Goal: Information Seeking & Learning: Learn about a topic

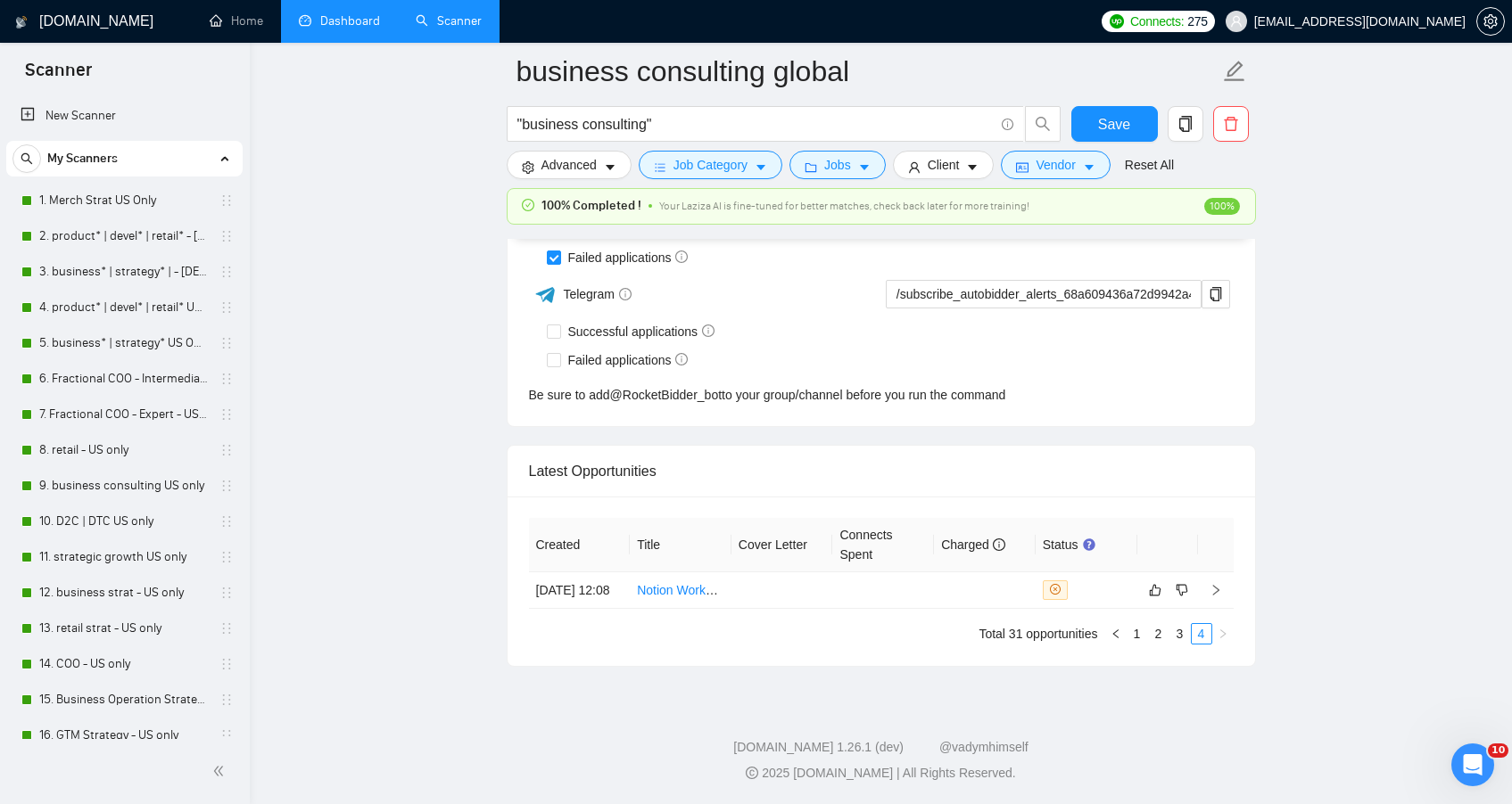
click at [319, 28] on link "Dashboard" at bounding box center [339, 21] width 81 height 15
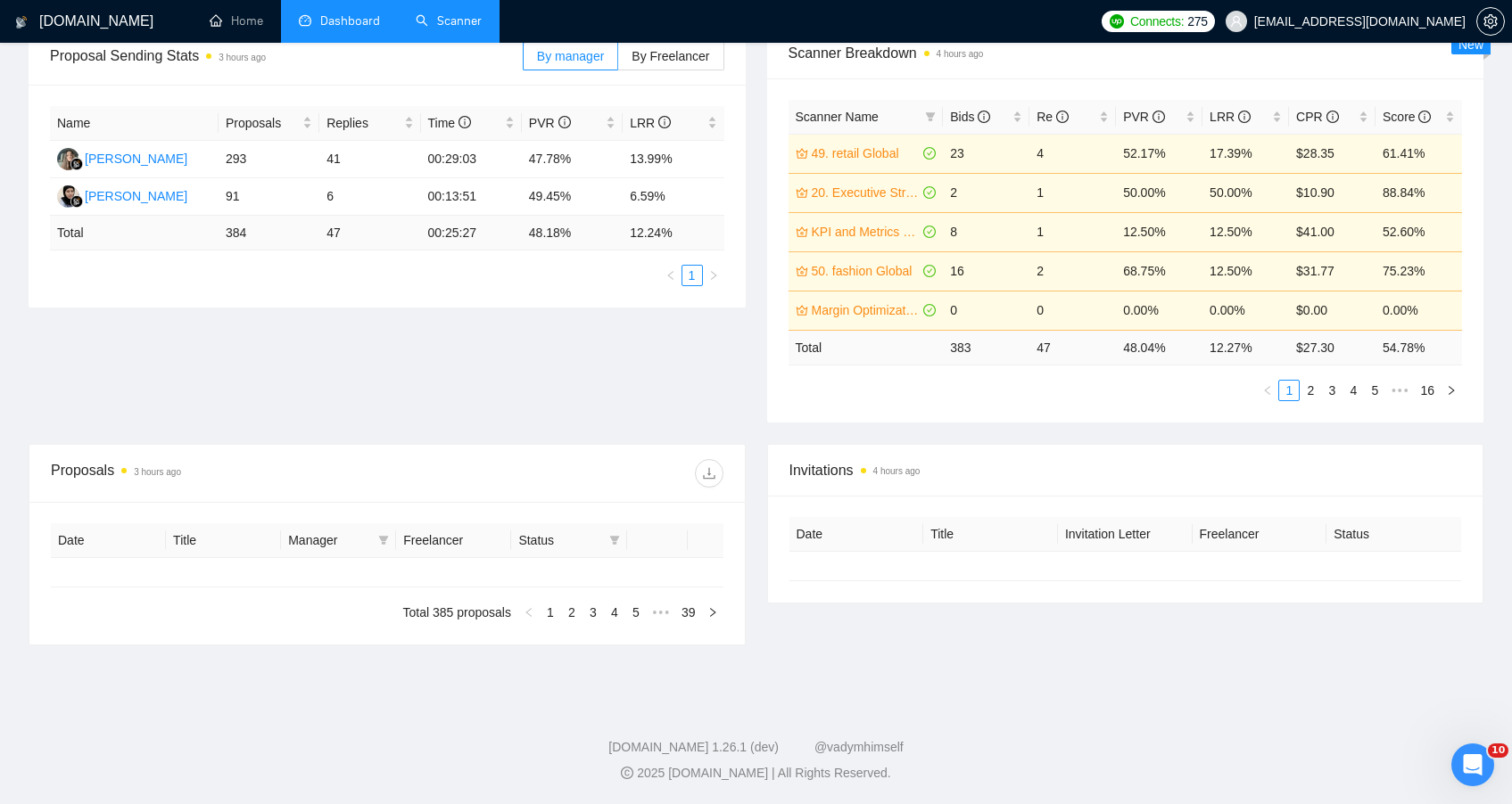
type input "[DATE]"
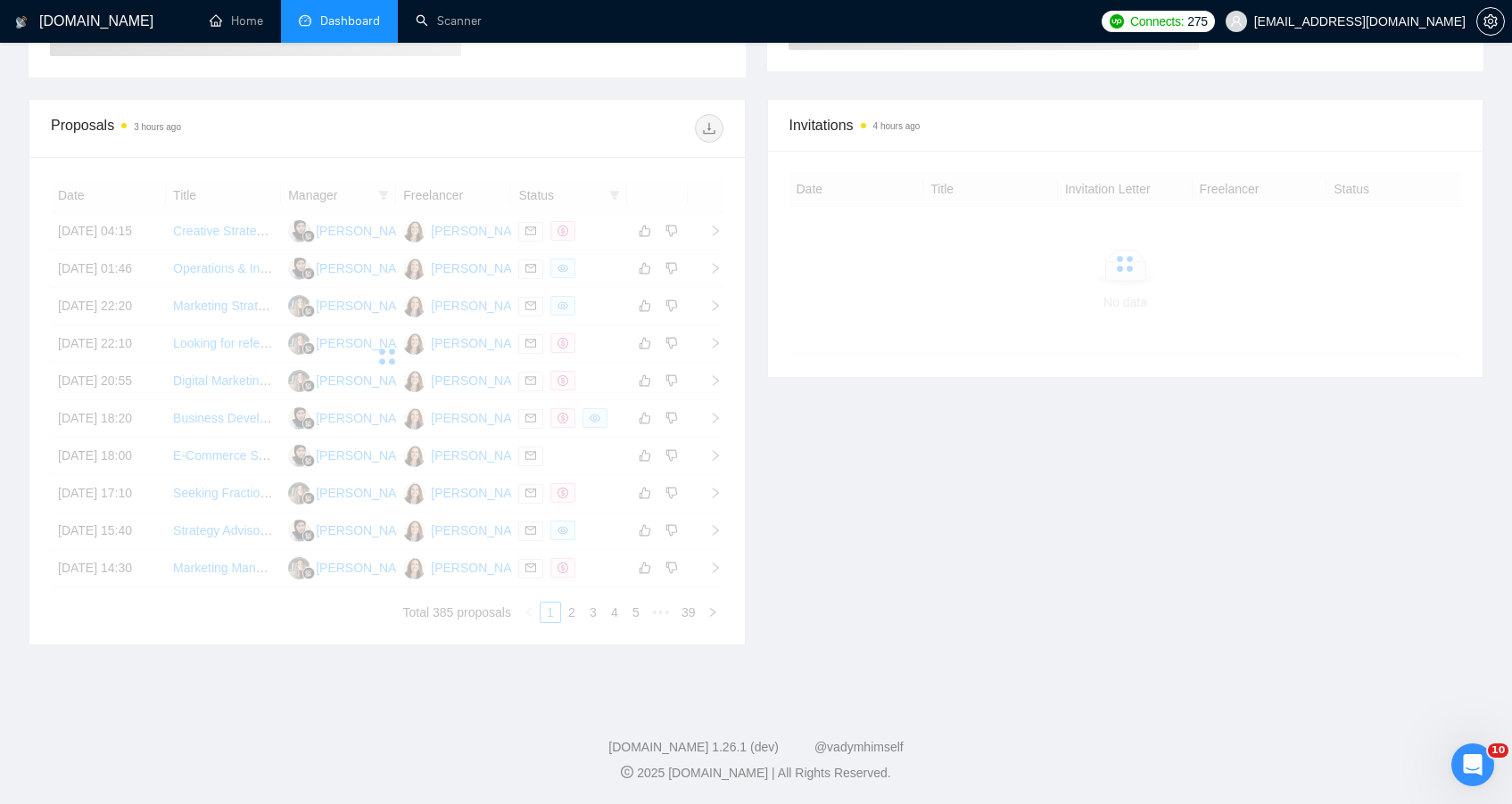
scroll to position [287, 0]
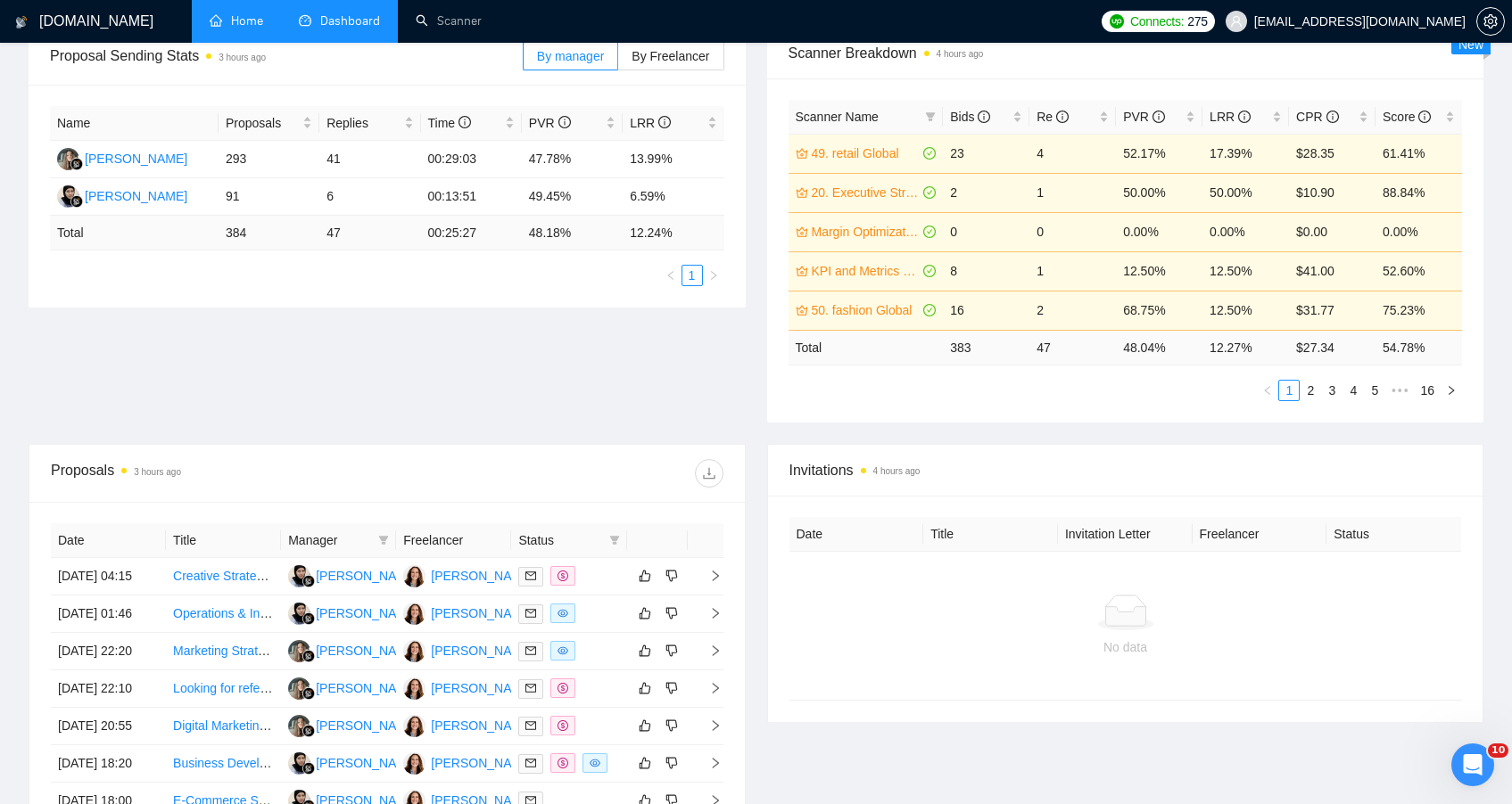
click at [229, 27] on link "Home" at bounding box center [236, 21] width 53 height 15
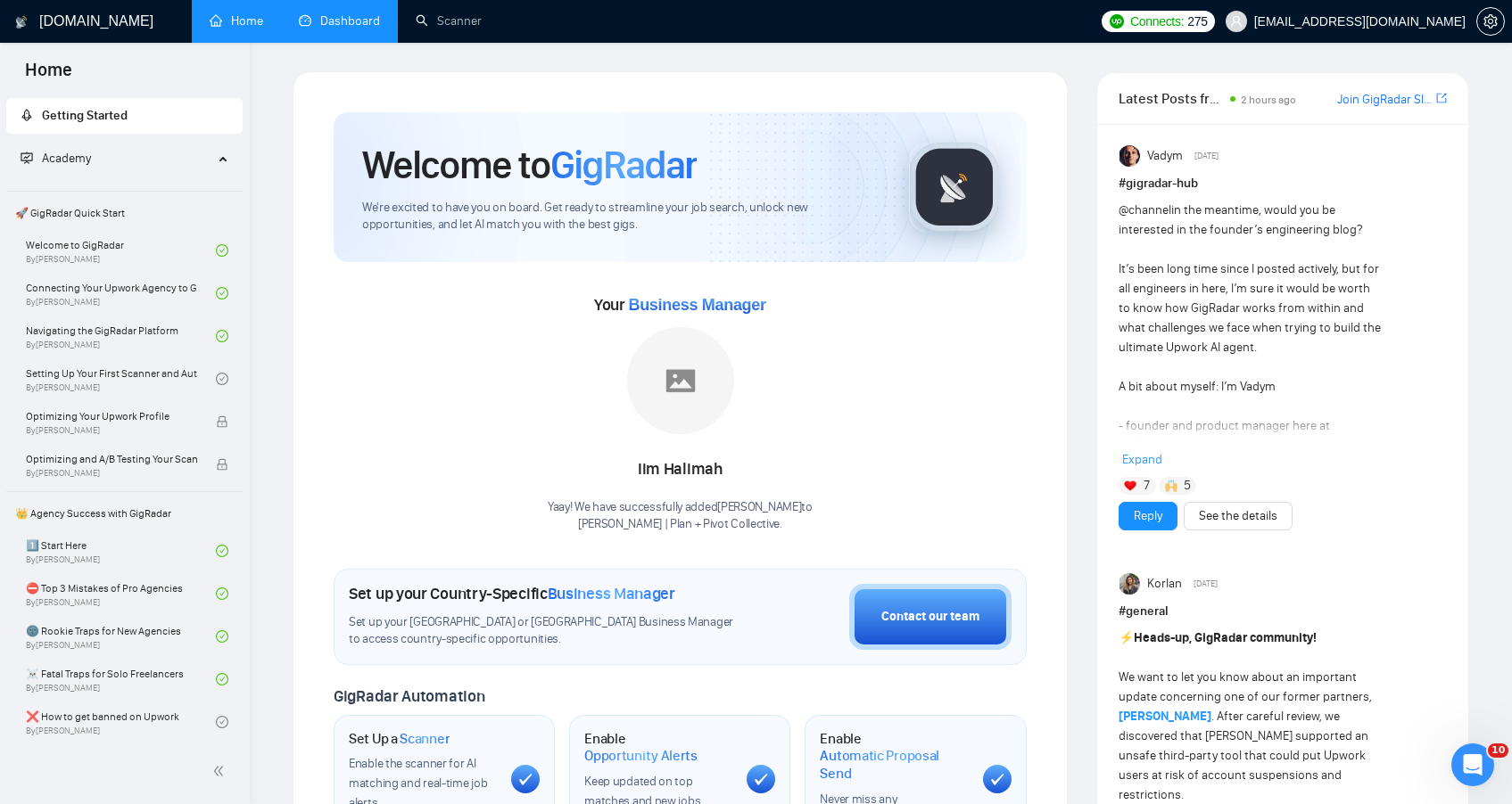
click at [364, 28] on link "Dashboard" at bounding box center [339, 21] width 81 height 15
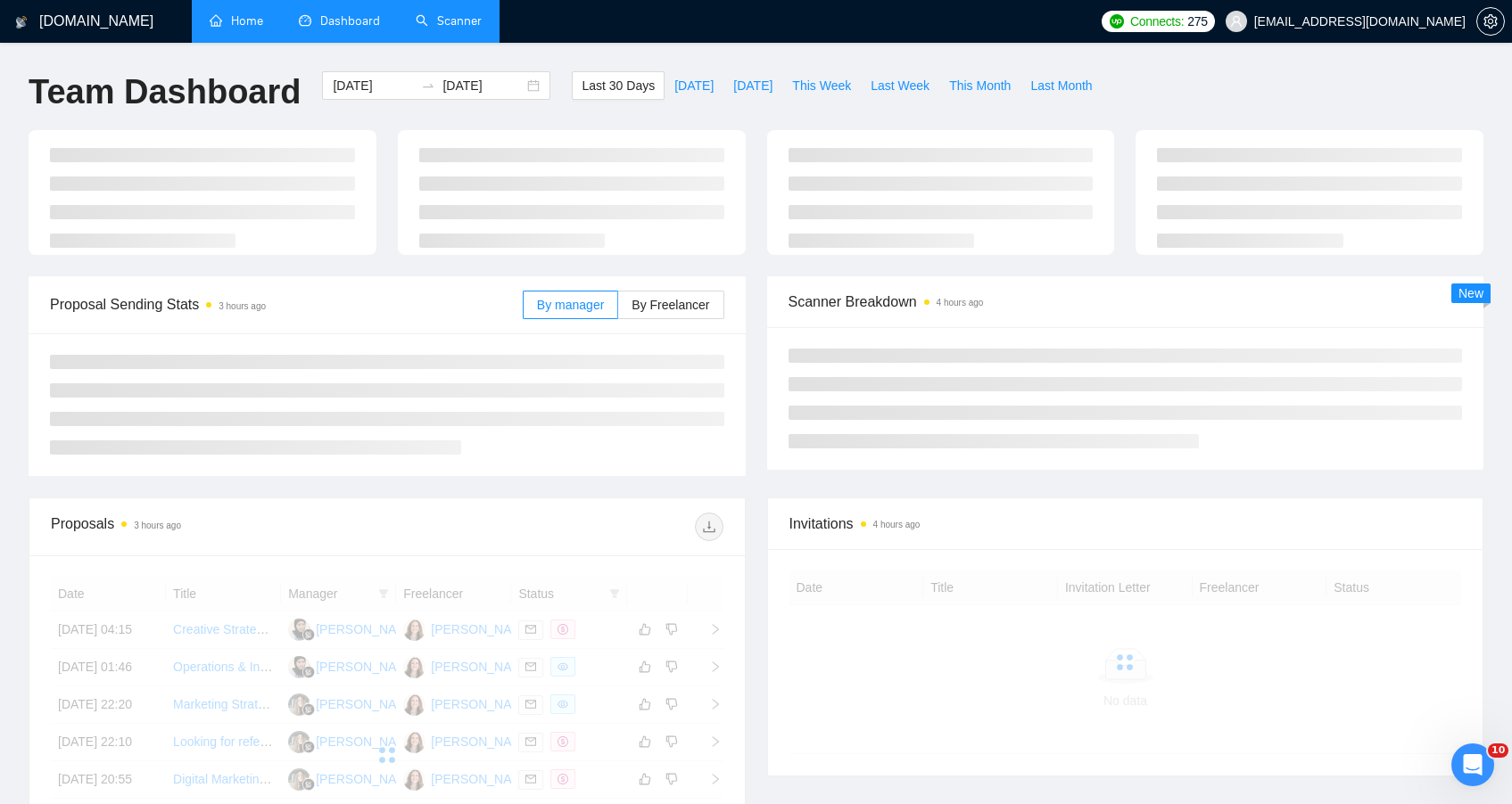
click at [480, 23] on link "Scanner" at bounding box center [448, 21] width 66 height 15
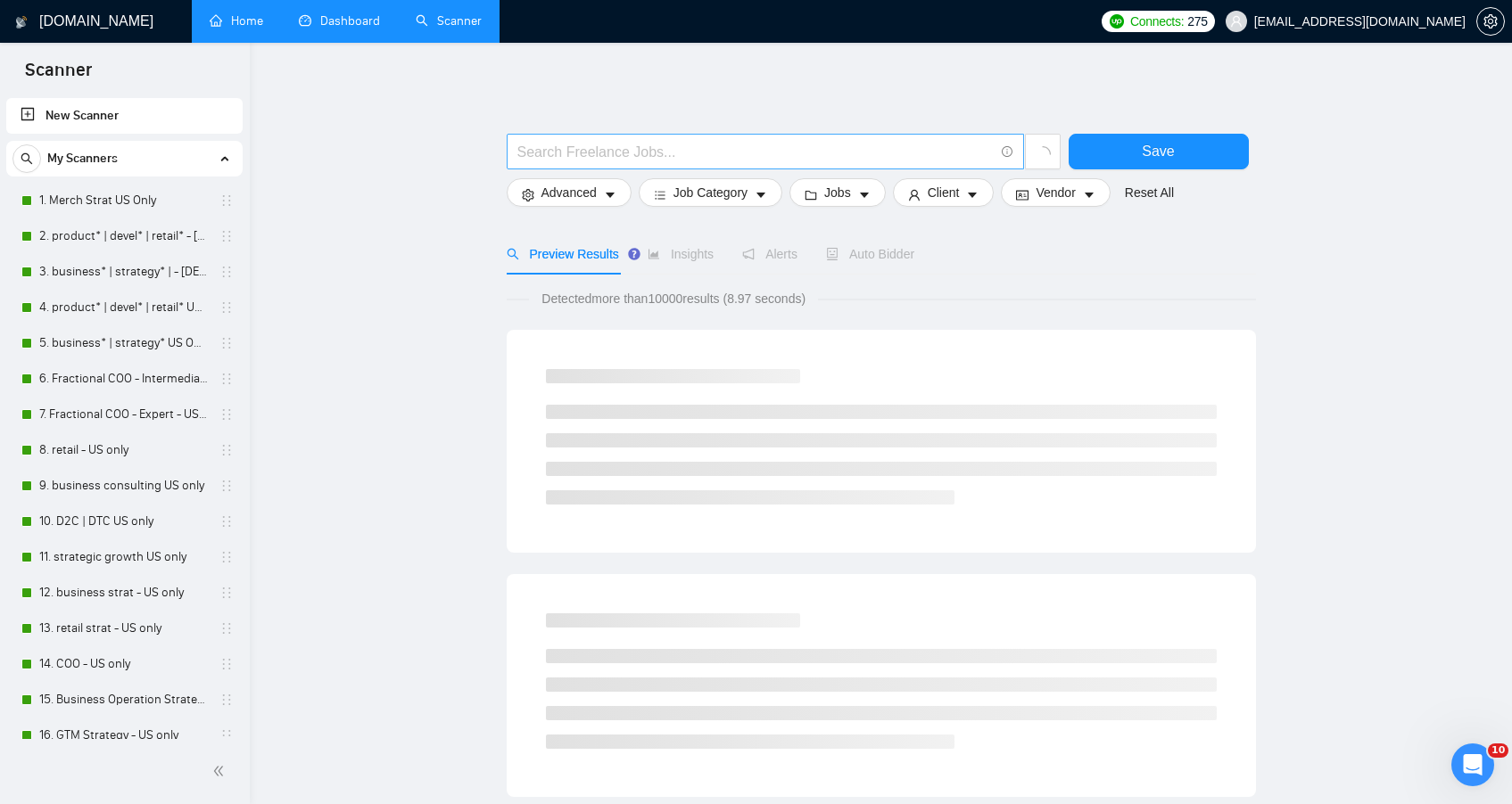
click at [643, 154] on input "text" at bounding box center [755, 152] width 476 height 23
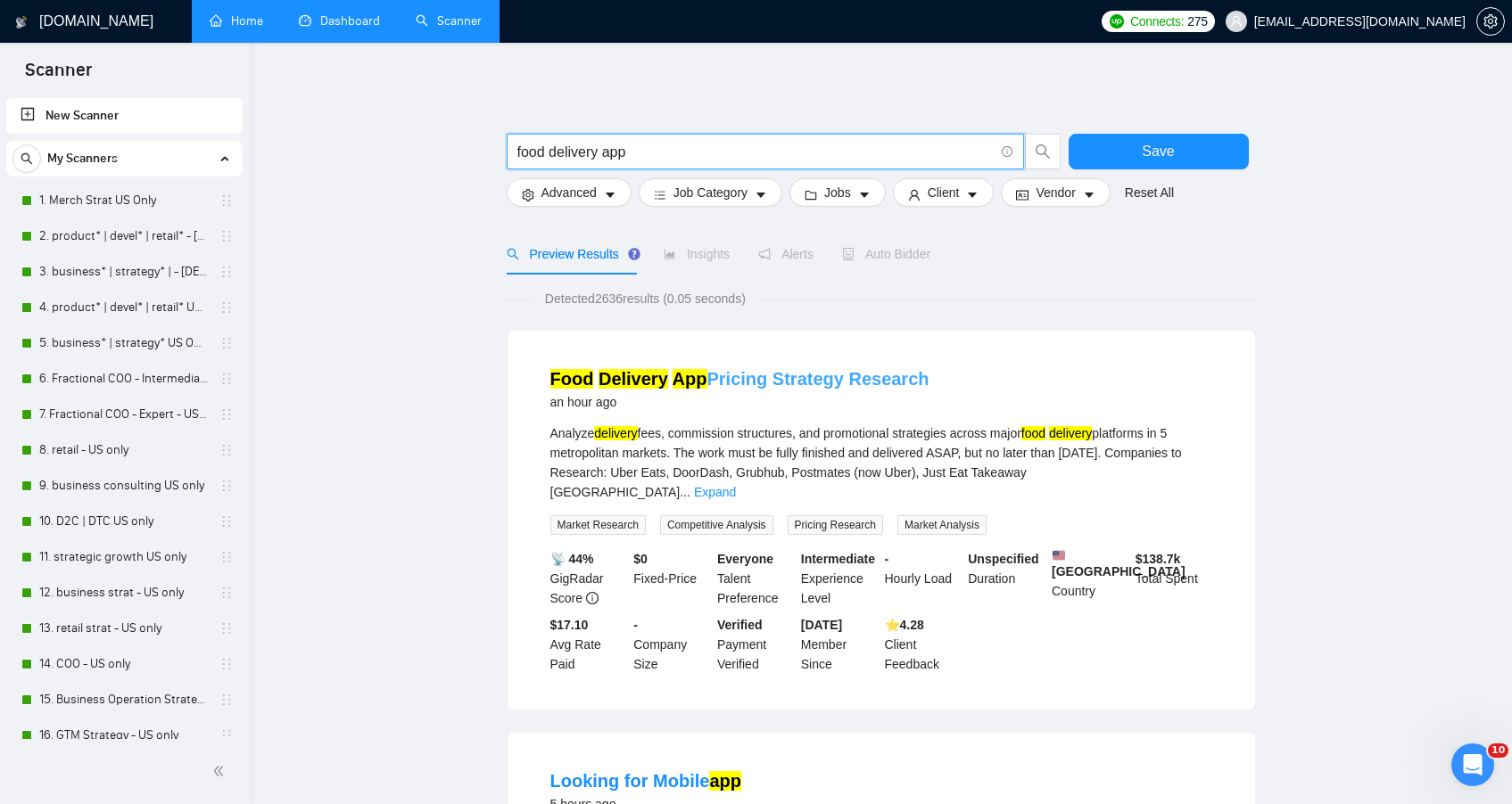
type input "food delivery app"
click at [868, 381] on link "Food Delivery App Pricing Strategy Research" at bounding box center [739, 379] width 379 height 20
click at [735, 485] on link "Expand" at bounding box center [715, 492] width 42 height 15
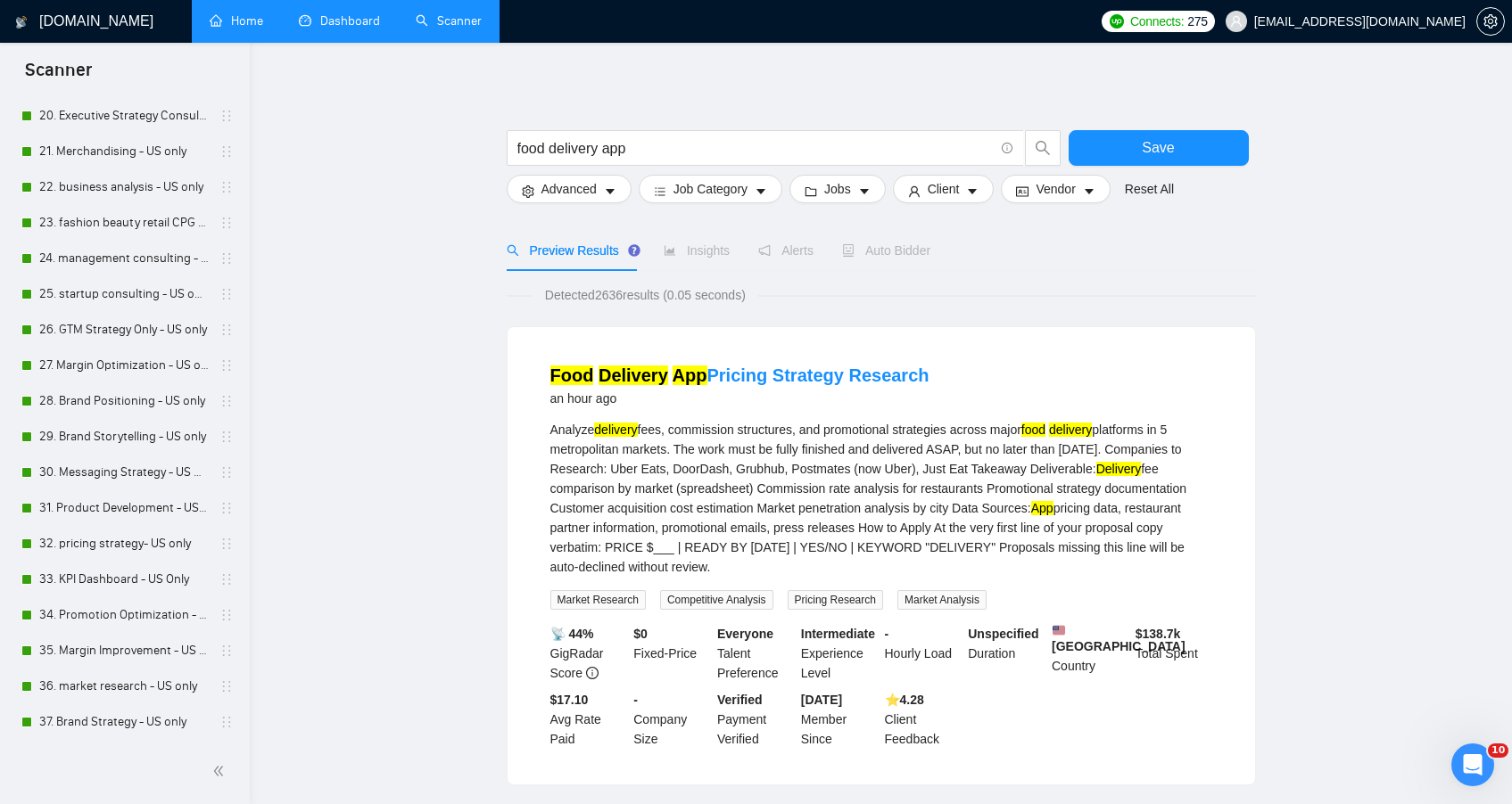
scroll to position [762, 0]
click at [152, 550] on link "32. pricing strategy- US only" at bounding box center [124, 545] width 170 height 35
